Goal: Find specific page/section: Find specific page/section

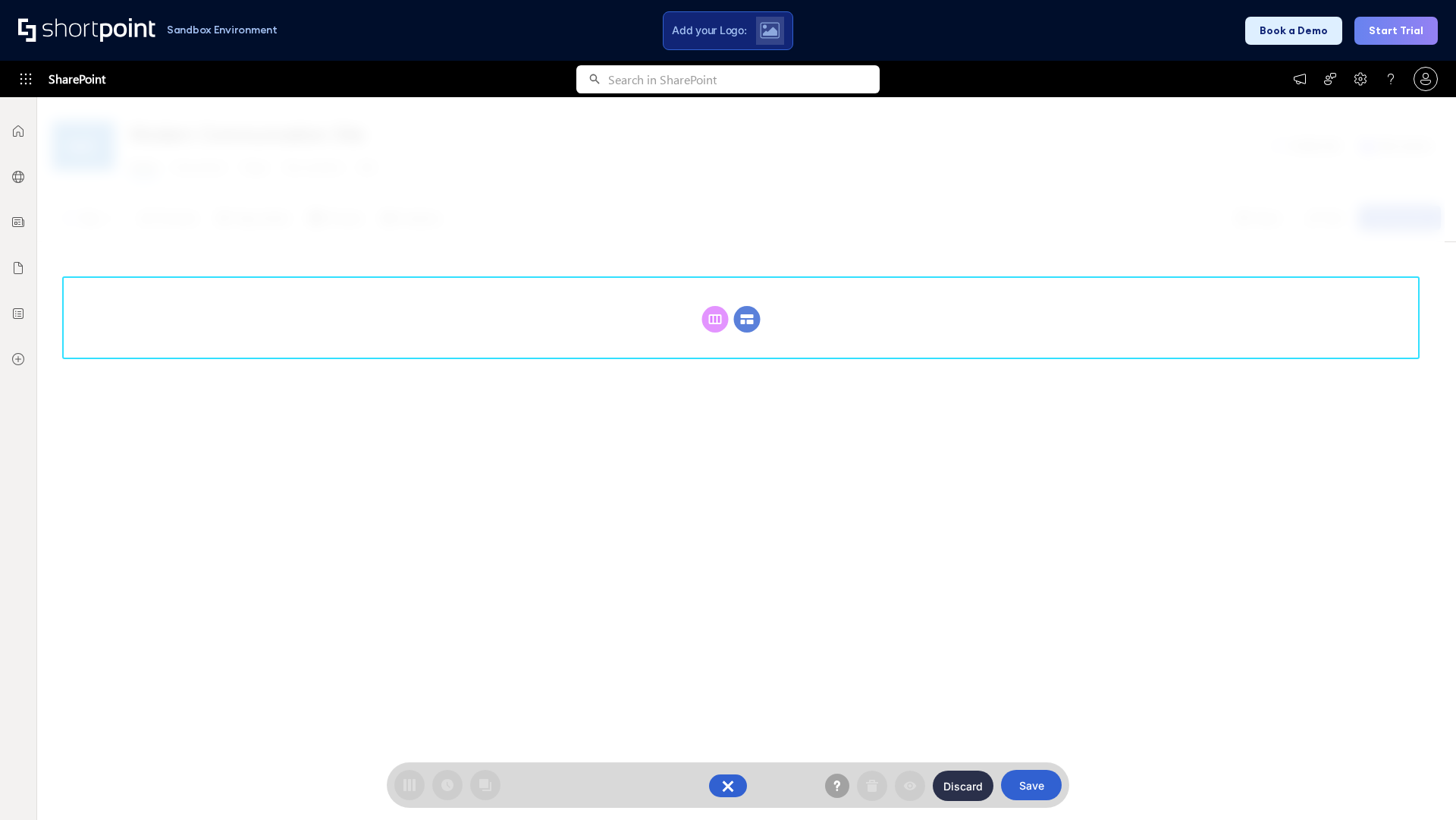
click at [747, 306] on circle at bounding box center [747, 319] width 27 height 27
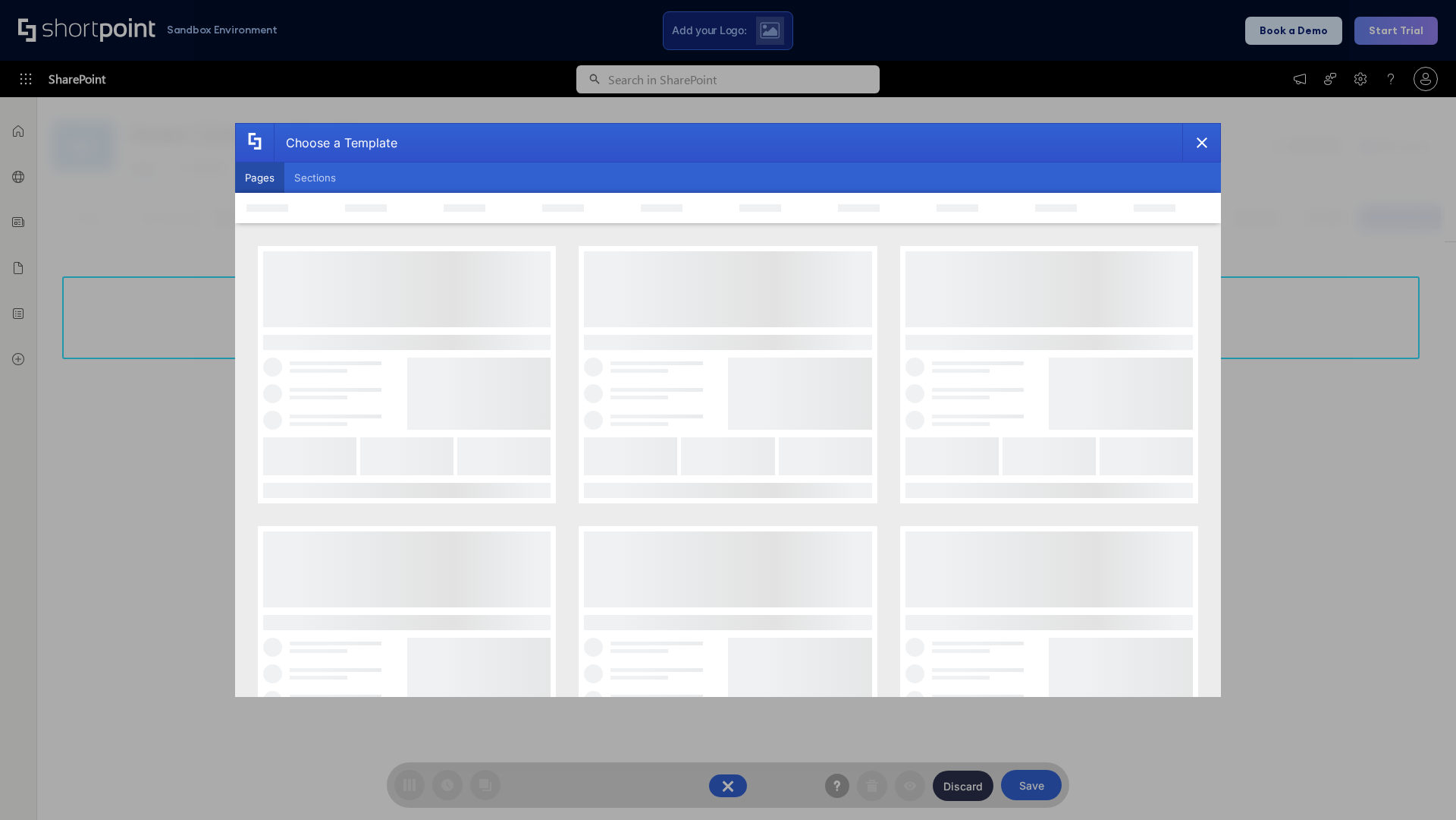
scroll to position [208, 0]
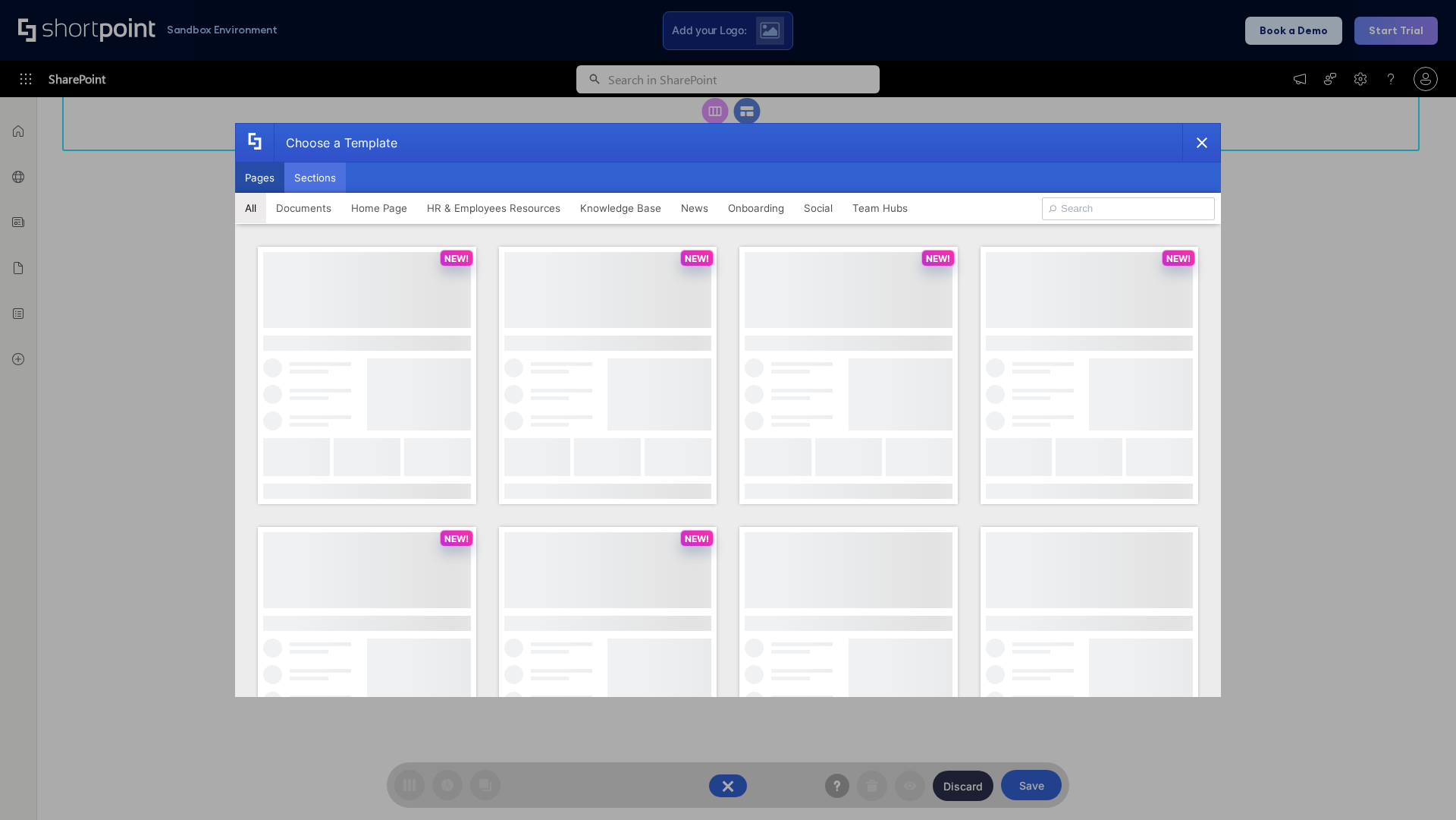
click at [315, 178] on button "Sections" at bounding box center [315, 178] width 61 height 31
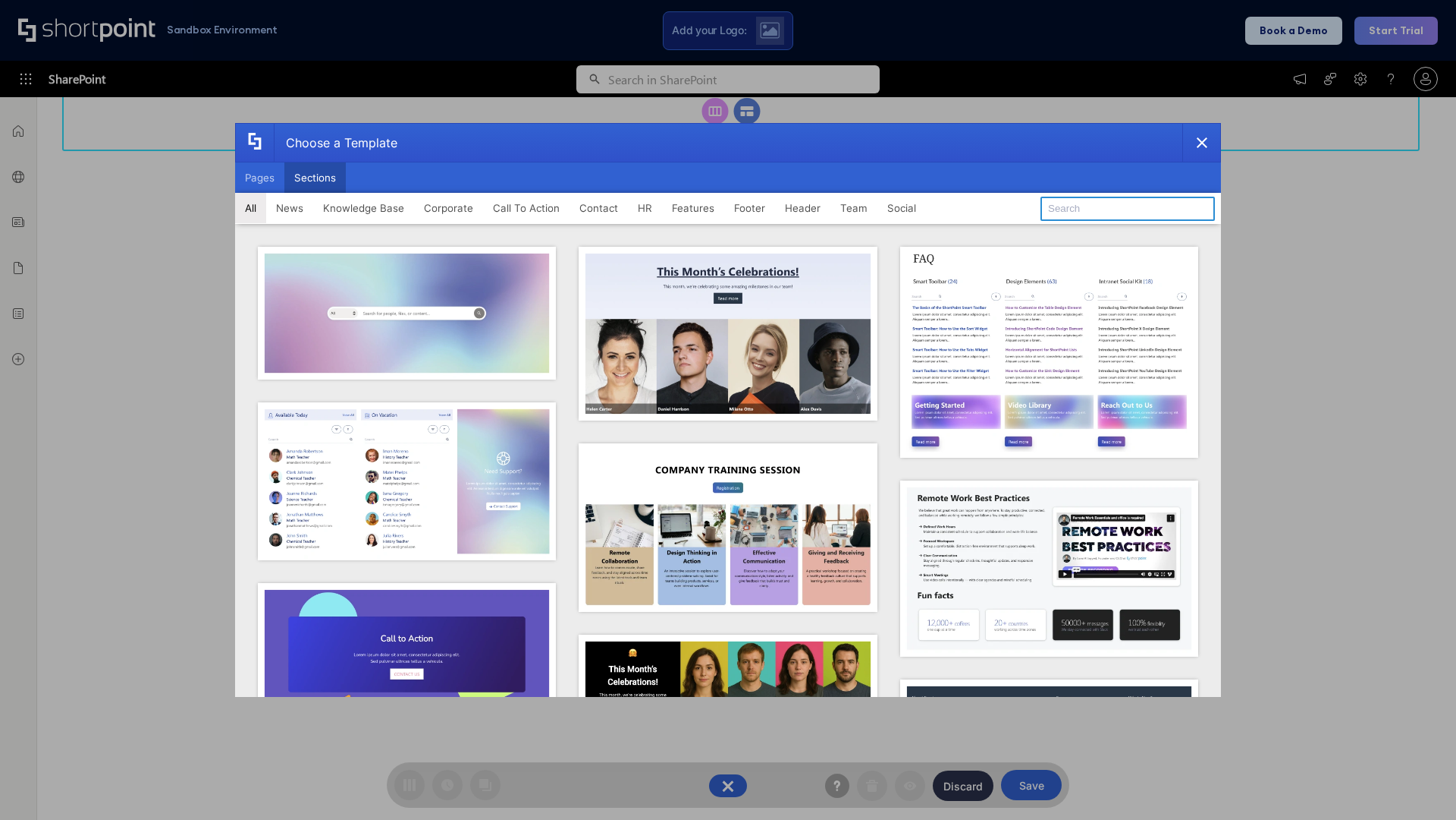
type input "Meet The Team"
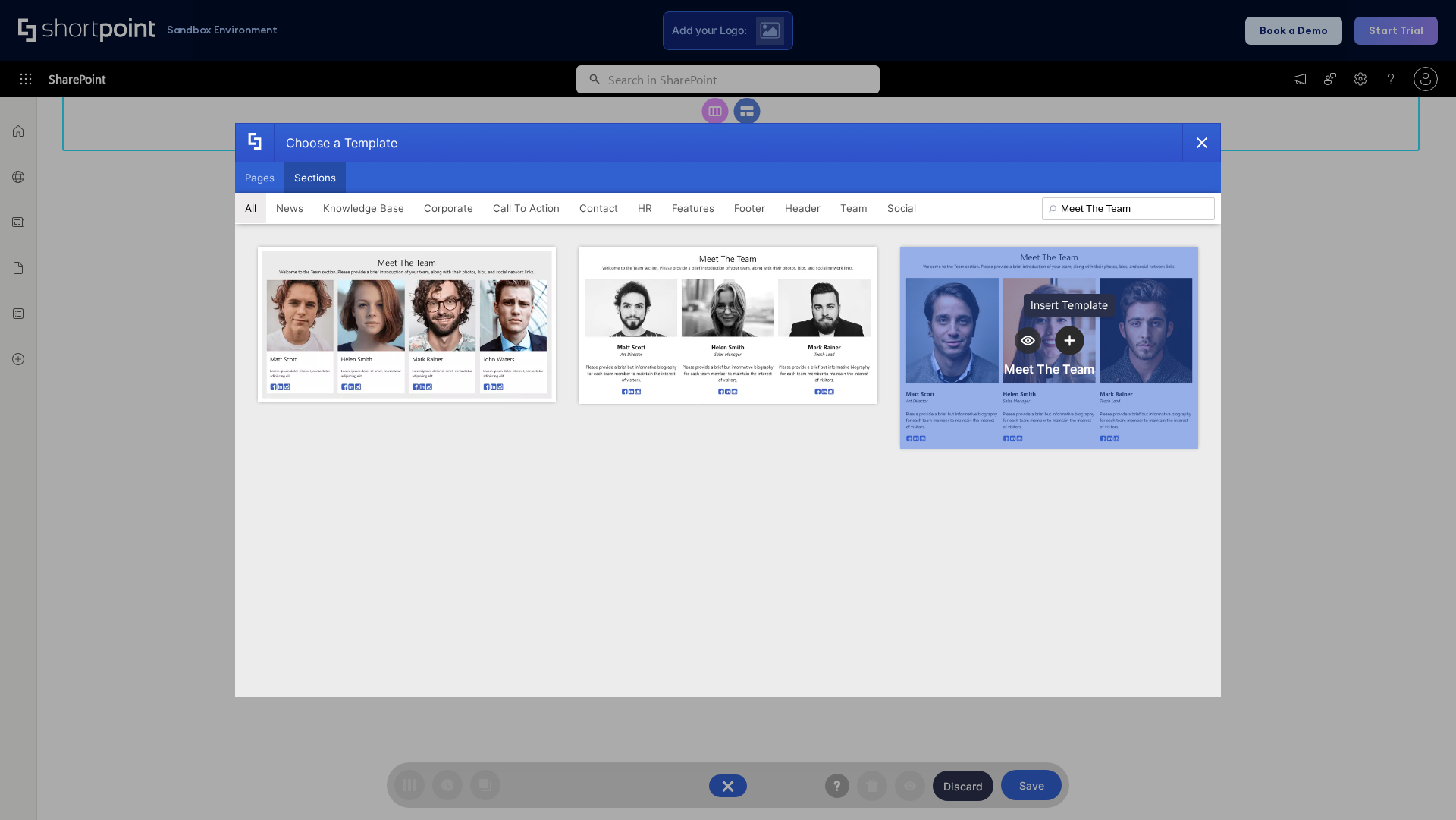
click at [1069, 340] on icon "template selector" at bounding box center [1069, 339] width 10 height 10
